Goal: Find specific page/section: Find specific page/section

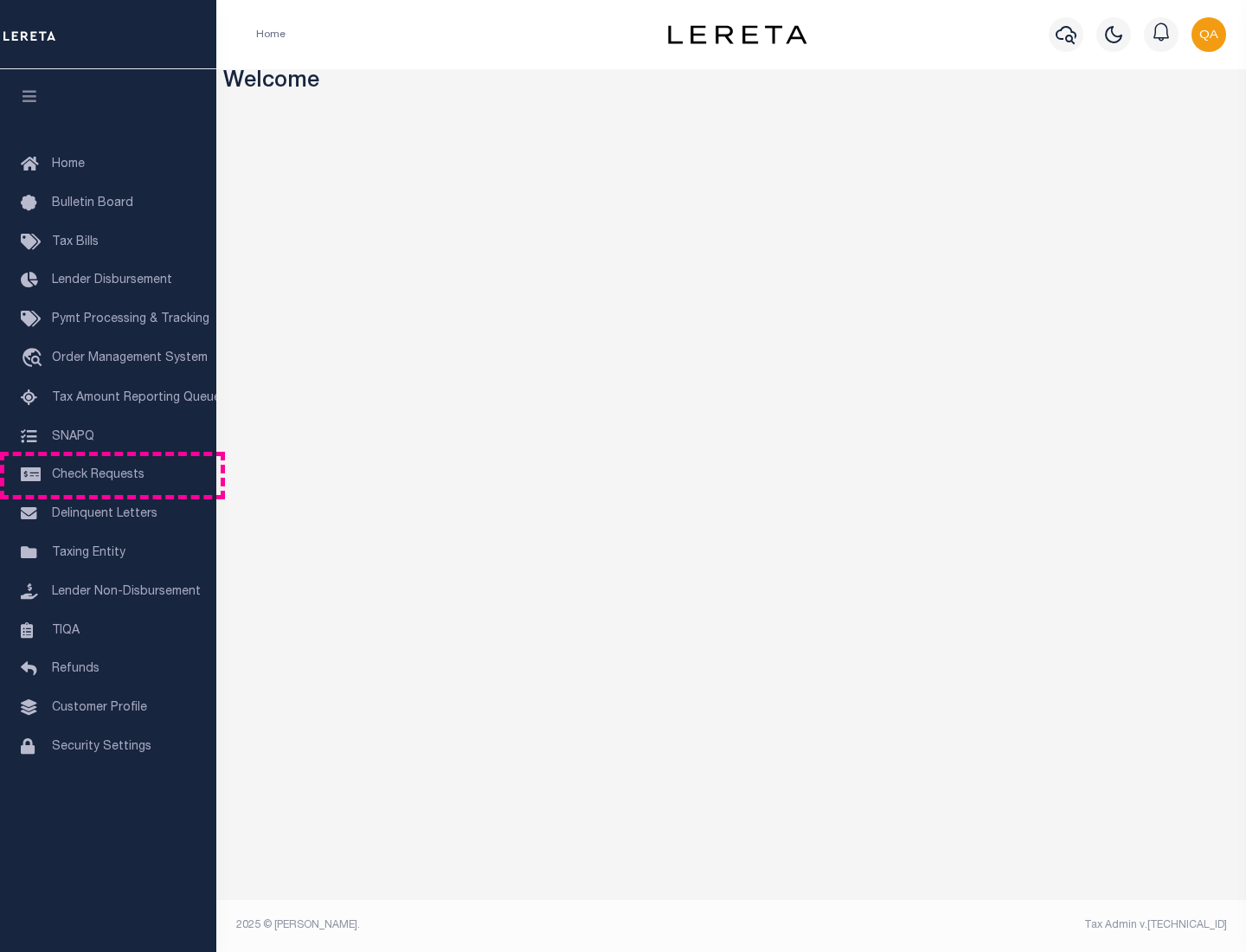
click at [108, 475] on span "Check Requests" at bounding box center [97, 475] width 92 height 12
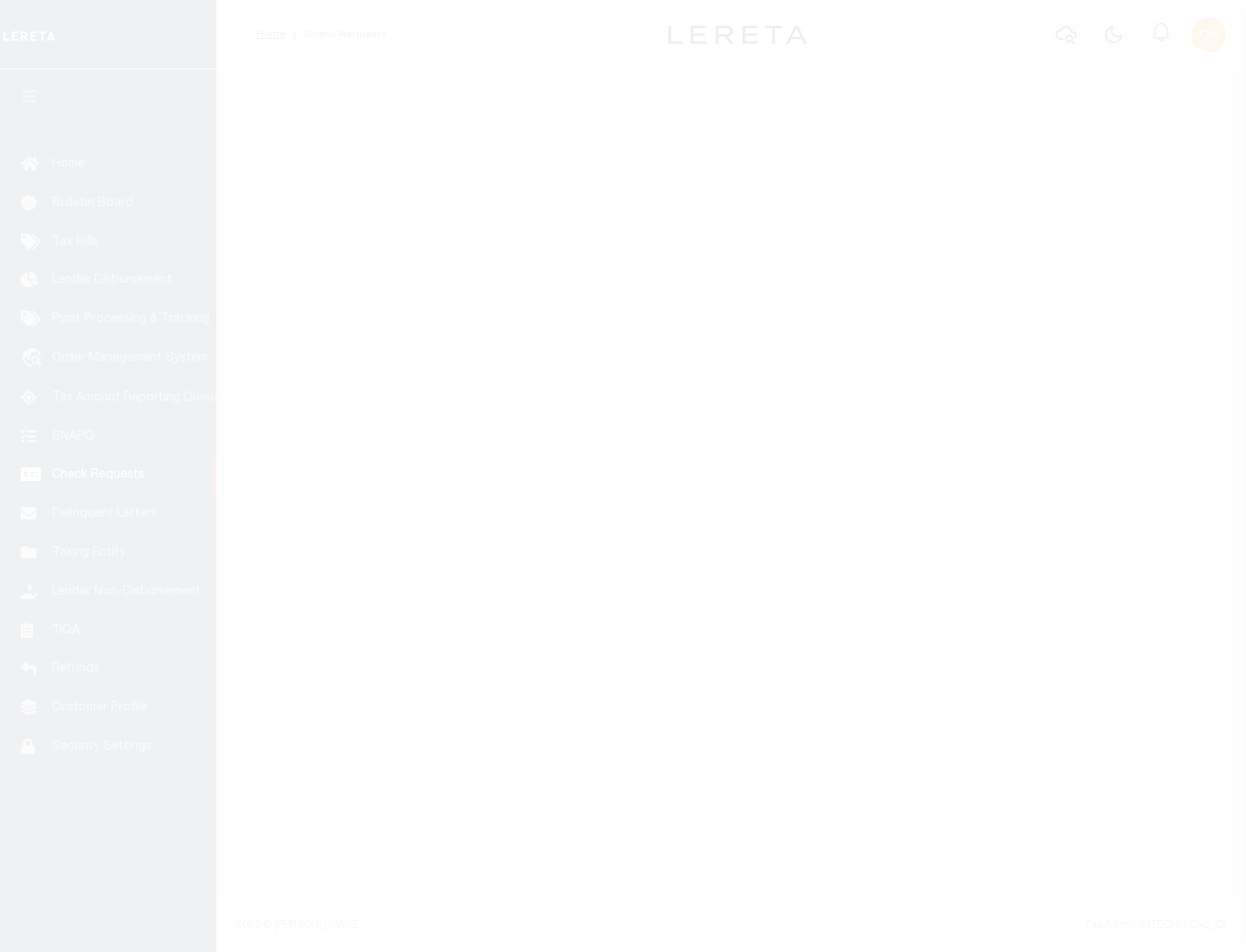
select select "50"
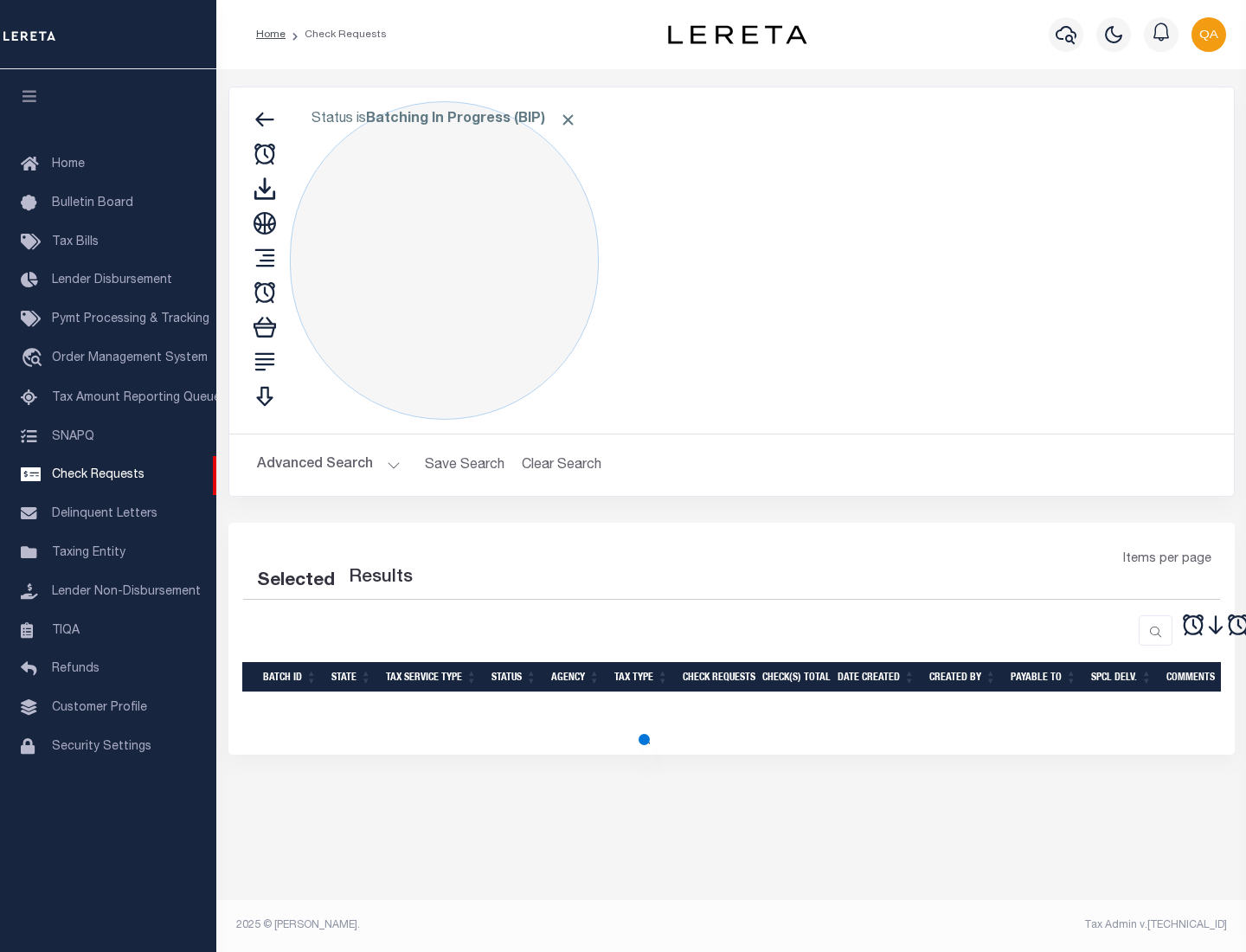
select select "50"
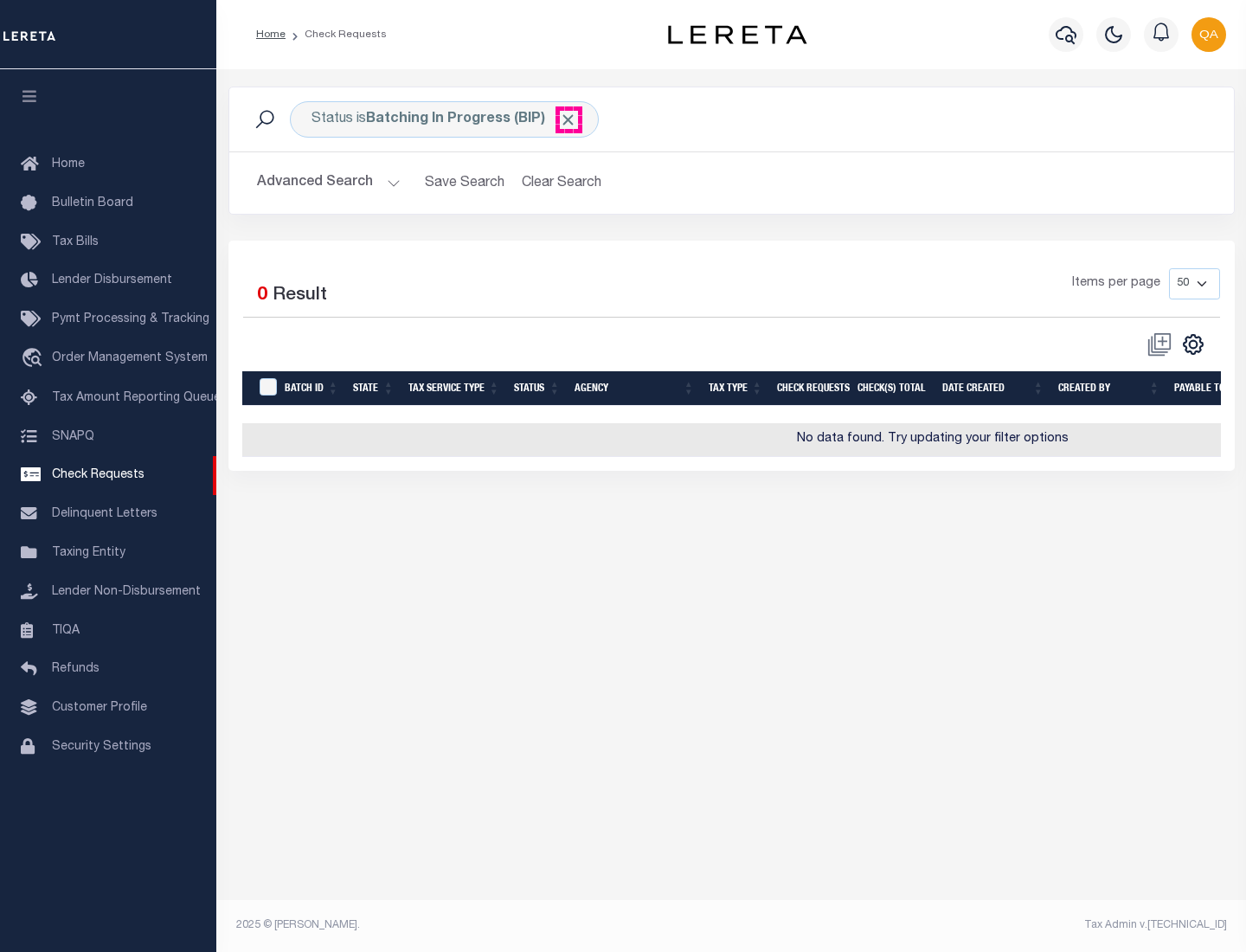
click at [568, 120] on span "Click to Remove" at bounding box center [568, 120] width 18 height 18
